Goal: Transaction & Acquisition: Subscribe to service/newsletter

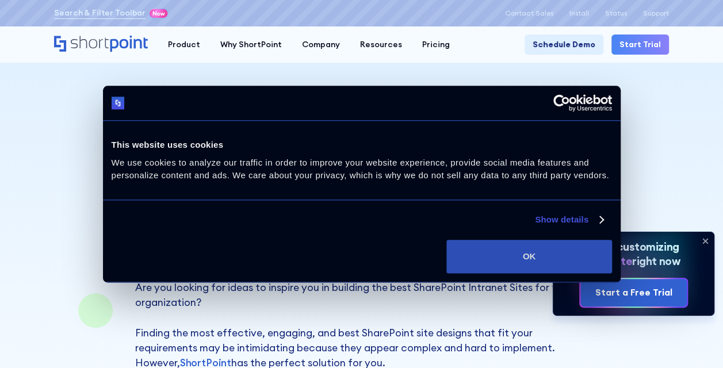
click at [478, 266] on button "OK" at bounding box center [528, 256] width 165 height 33
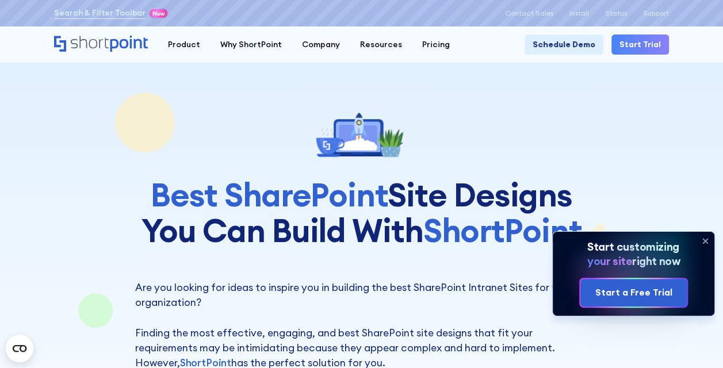
click at [706, 244] on icon at bounding box center [705, 241] width 18 height 18
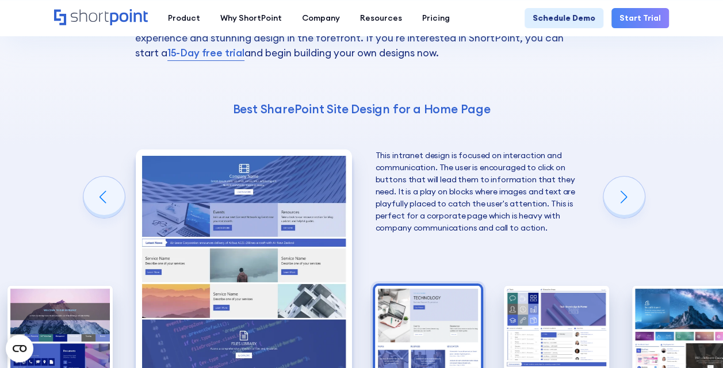
scroll to position [1969, 0]
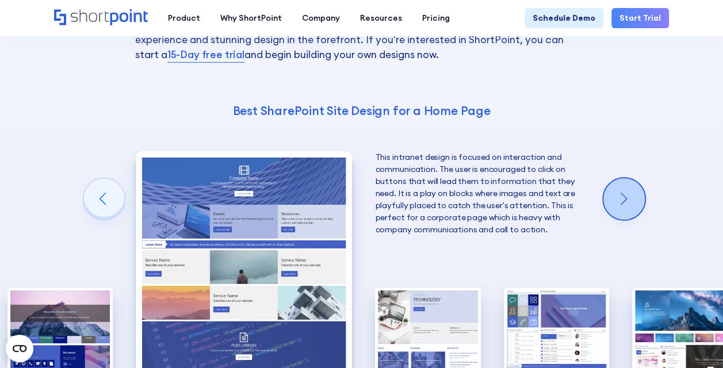
click at [639, 180] on div "Next slide" at bounding box center [623, 198] width 41 height 41
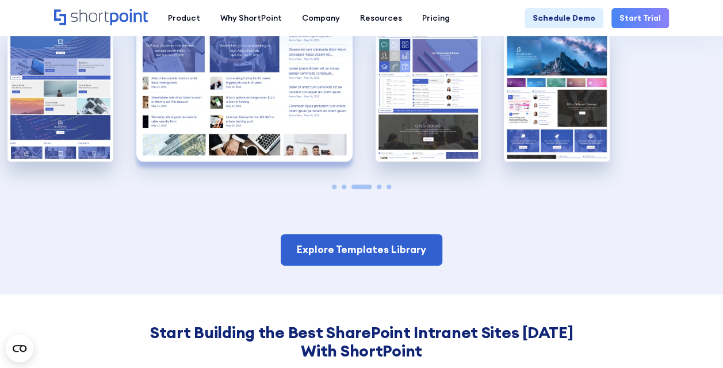
scroll to position [2223, 0]
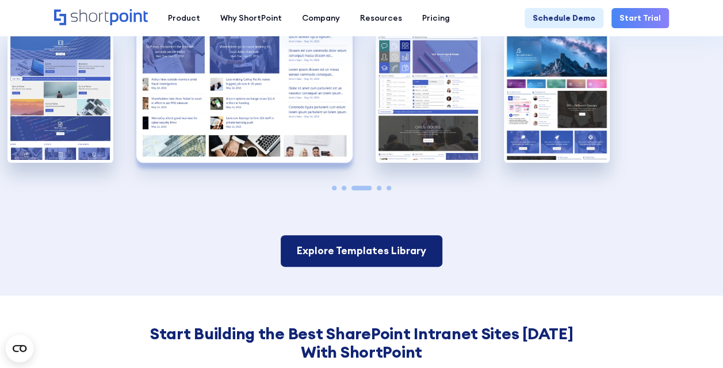
click at [339, 249] on link "Explore Templates Library" at bounding box center [362, 250] width 162 height 31
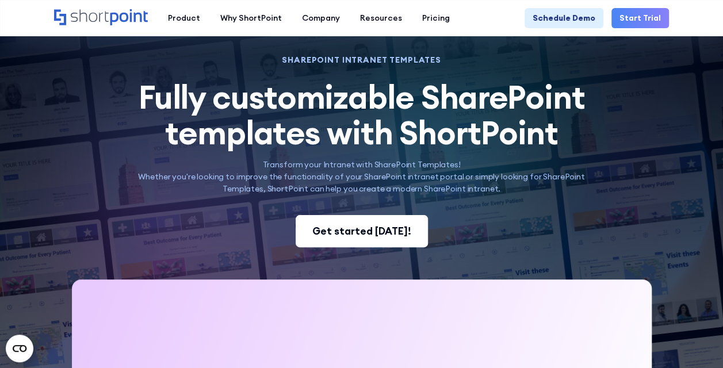
scroll to position [45, 0]
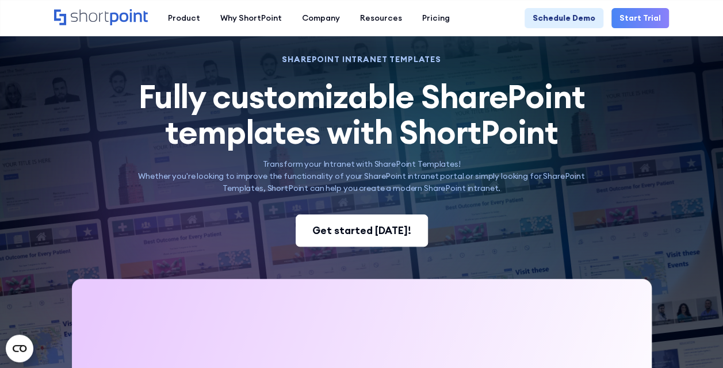
click at [358, 223] on div "Get started today!" at bounding box center [361, 230] width 99 height 15
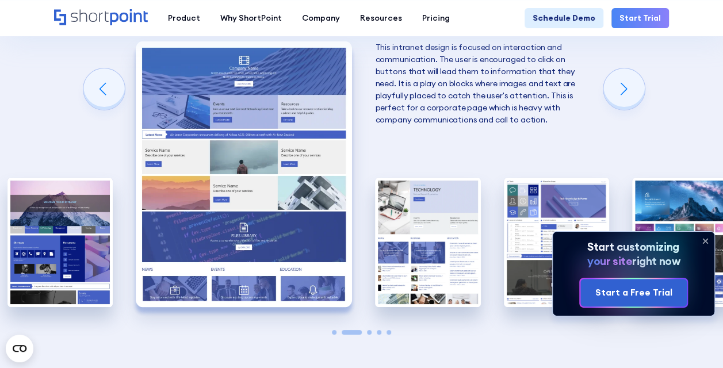
scroll to position [2079, 0]
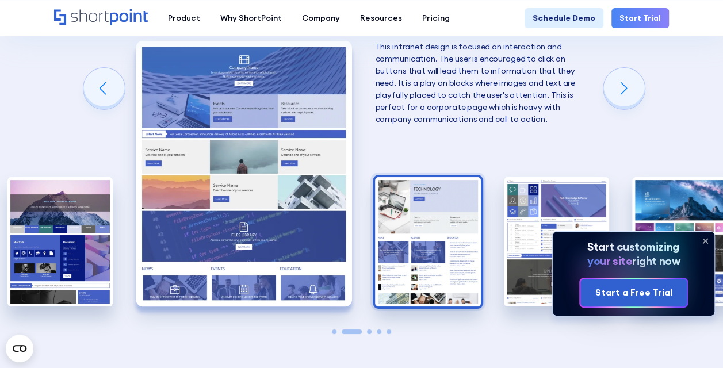
click at [424, 242] on img "3 / 5" at bounding box center [427, 241] width 105 height 129
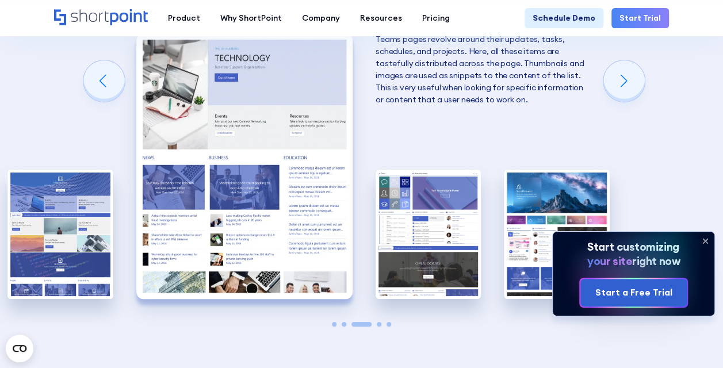
scroll to position [2087, 0]
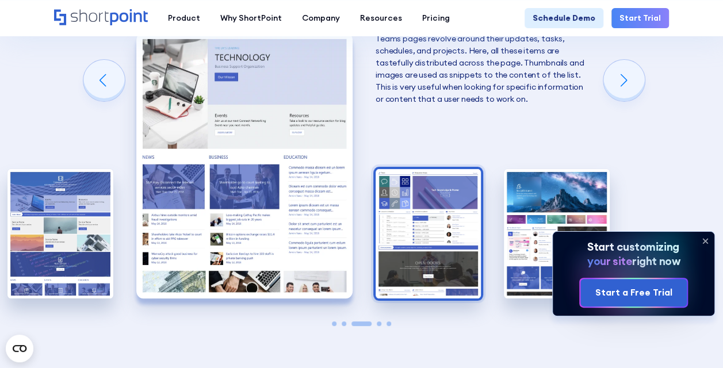
click at [441, 243] on img "4 / 5" at bounding box center [428, 233] width 105 height 129
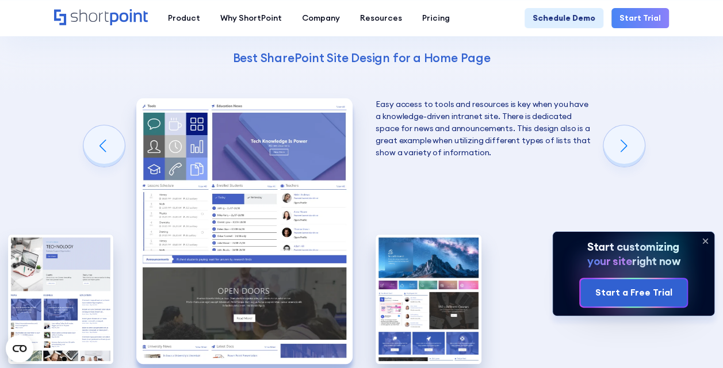
scroll to position [2021, 0]
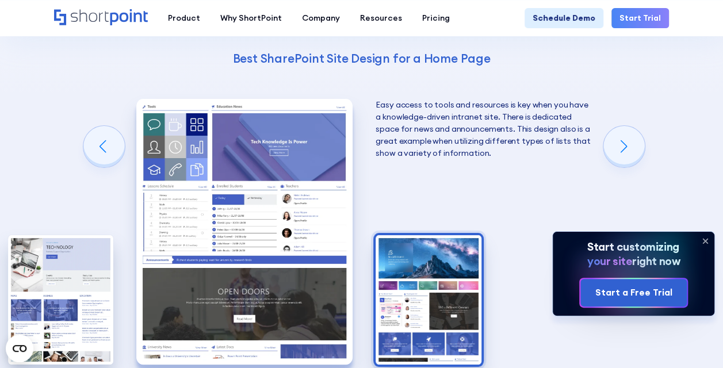
click at [392, 293] on img "5 / 5" at bounding box center [428, 299] width 105 height 129
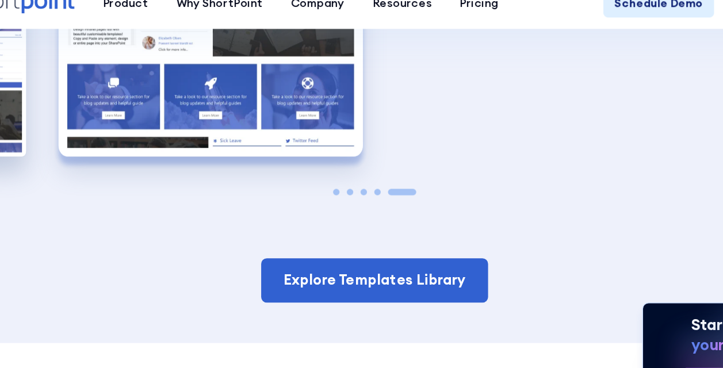
scroll to position [2175, 0]
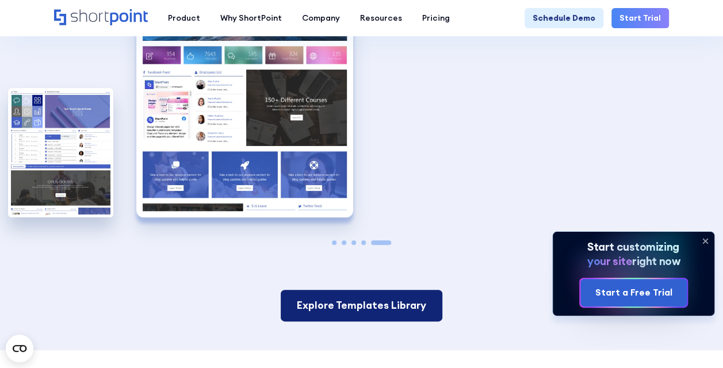
click at [370, 296] on link "Explore Templates Library" at bounding box center [362, 305] width 162 height 31
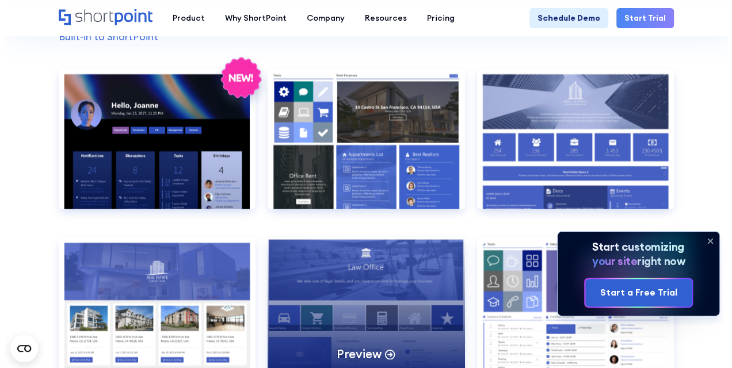
scroll to position [886, 0]
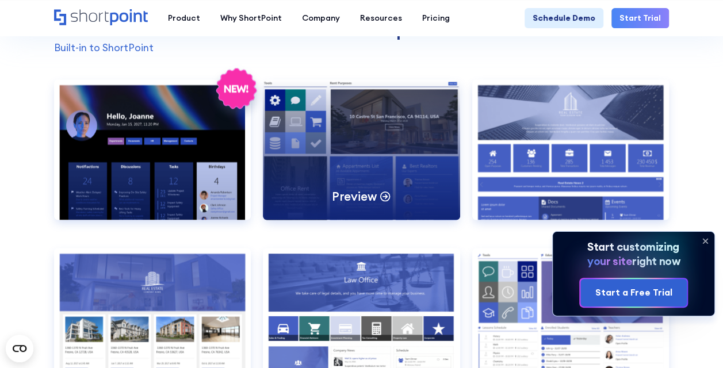
click at [409, 177] on div "Preview" at bounding box center [361, 149] width 197 height 140
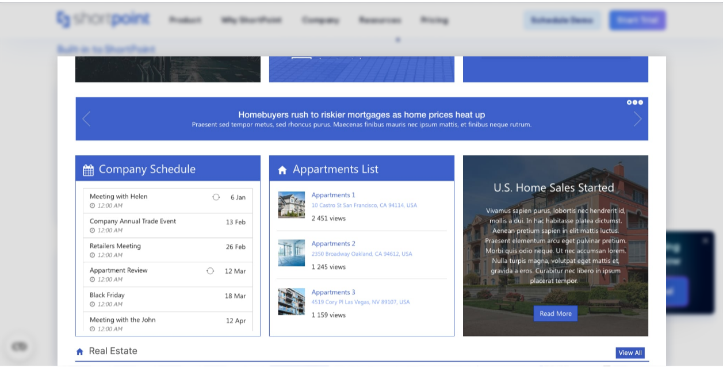
scroll to position [528, 0]
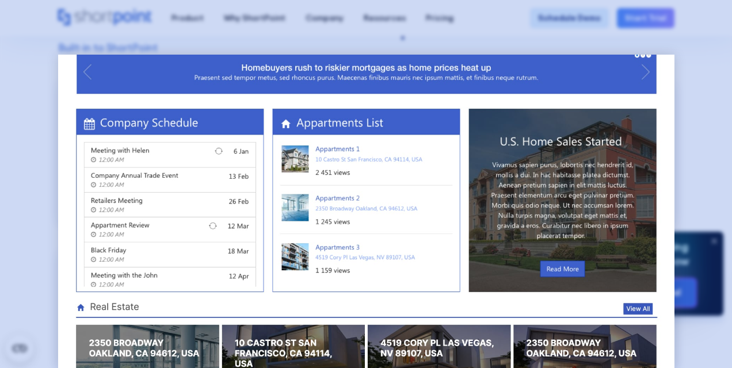
click at [693, 106] on div at bounding box center [366, 184] width 732 height 368
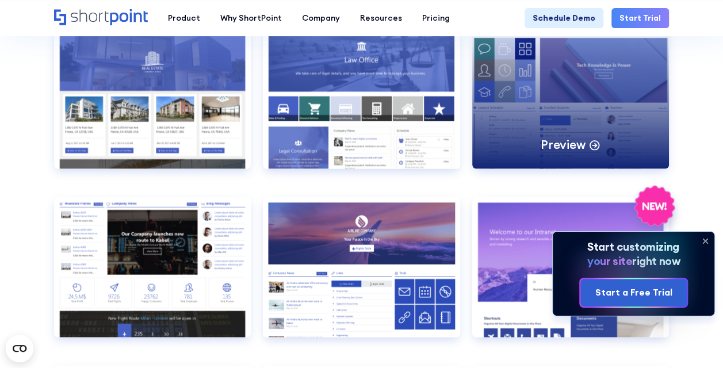
scroll to position [1107, 0]
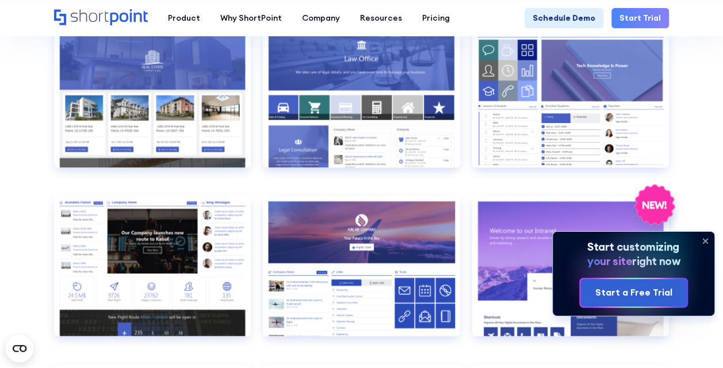
click at [698, 241] on icon at bounding box center [705, 241] width 18 height 18
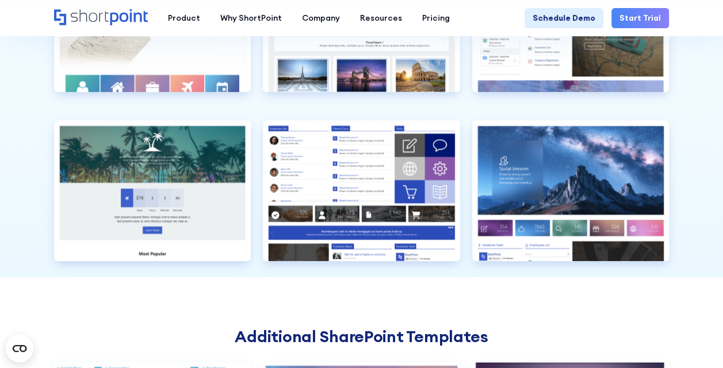
scroll to position [2702, 0]
